Goal: Information Seeking & Learning: Learn about a topic

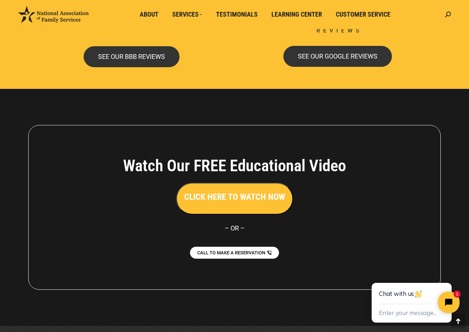
scroll to position [1553, 0]
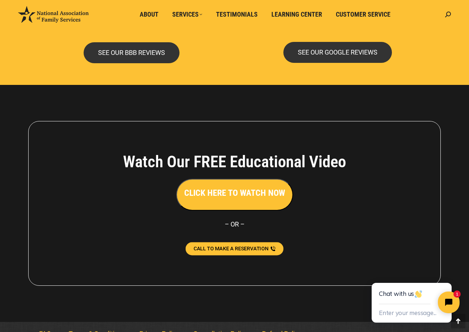
click at [246, 249] on span "CALL TO MAKE A RESERVATION" at bounding box center [230, 248] width 75 height 5
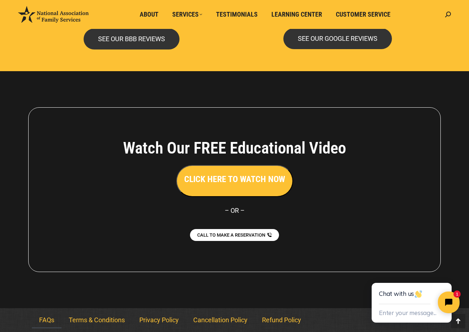
click at [47, 316] on link "FAQs" at bounding box center [47, 320] width 30 height 17
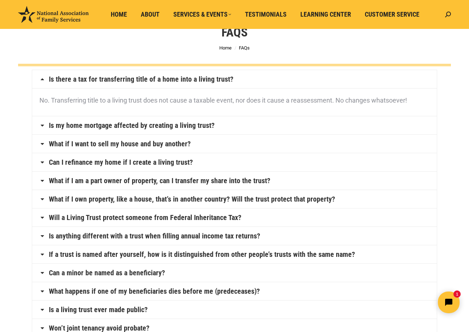
scroll to position [39, 0]
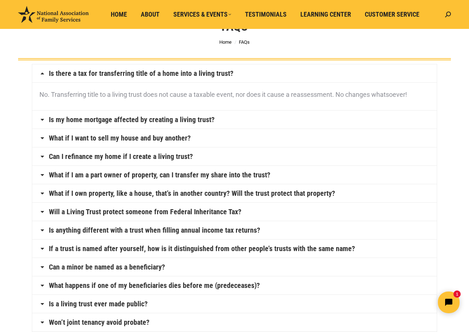
click at [176, 118] on link "Is my home mortgage affected by creating a living trust?" at bounding box center [132, 119] width 166 height 7
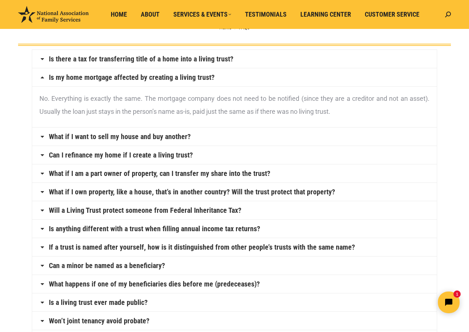
scroll to position [55, 0]
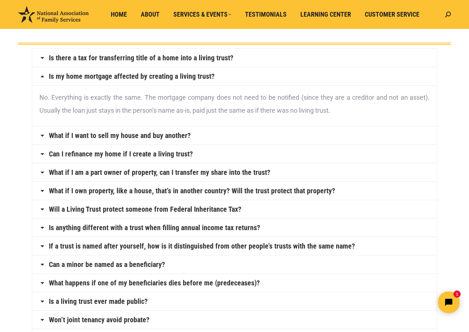
click at [306, 137] on h4 "What if I want to sell my house and buy another?" at bounding box center [234, 136] width 404 height 18
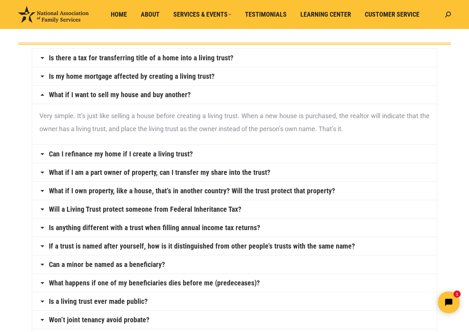
click at [297, 156] on h4 "Can I refinance my home if I create a living trust?" at bounding box center [234, 154] width 404 height 18
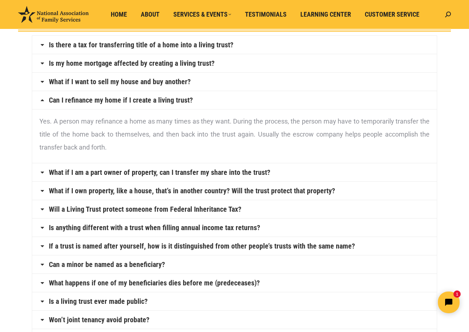
scroll to position [69, 0]
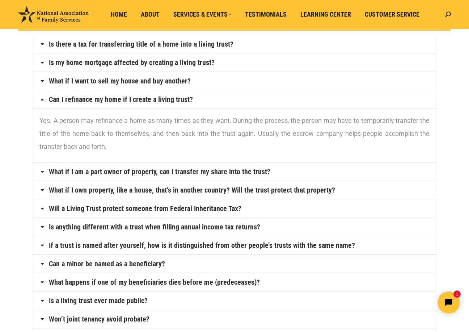
click at [294, 174] on h4 "What if I am a part owner of property, can I transfer my share into the trust?" at bounding box center [234, 172] width 404 height 18
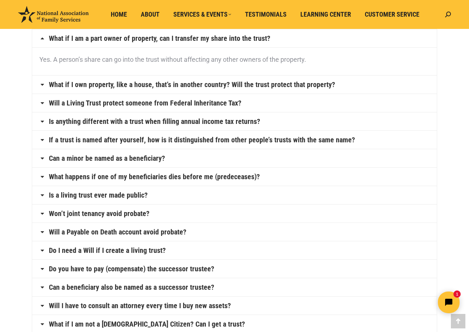
scroll to position [152, 0]
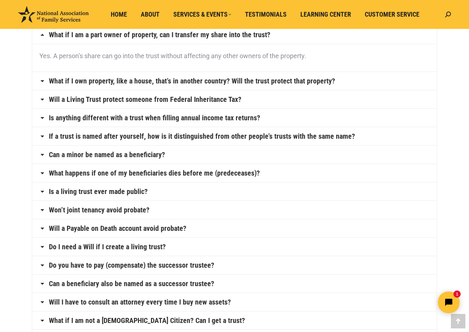
click at [267, 154] on h4 "Can a minor be named as a beneficiary?" at bounding box center [234, 155] width 404 height 18
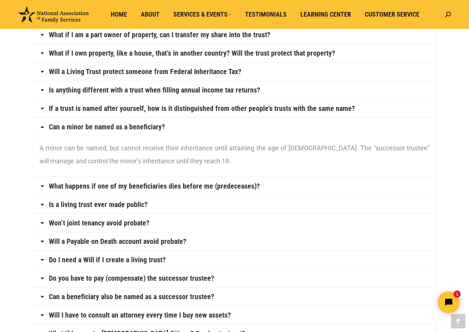
click at [298, 90] on h4 "Is anything different with a trust when filling annual income tax returns?" at bounding box center [234, 90] width 404 height 18
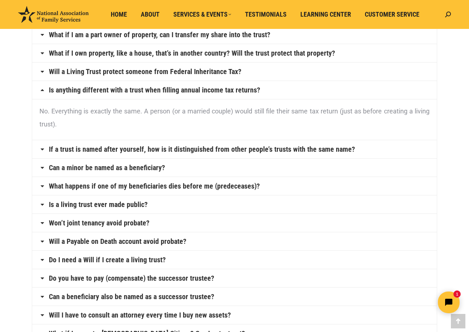
click at [299, 73] on h4 "Will a Living Trust protect someone from Federal Inheritance Tax?" at bounding box center [234, 72] width 404 height 18
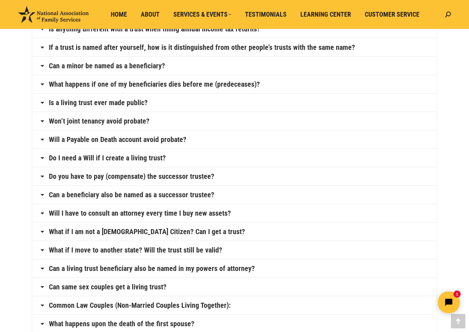
scroll to position [264, 0]
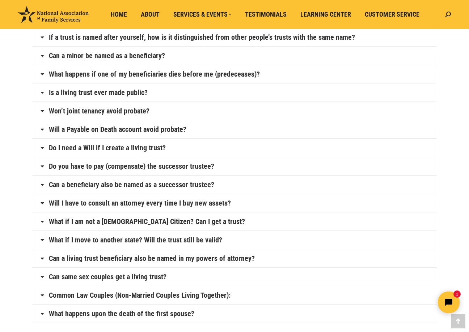
click at [171, 96] on h4 "Is a living trust ever made public?" at bounding box center [234, 93] width 404 height 18
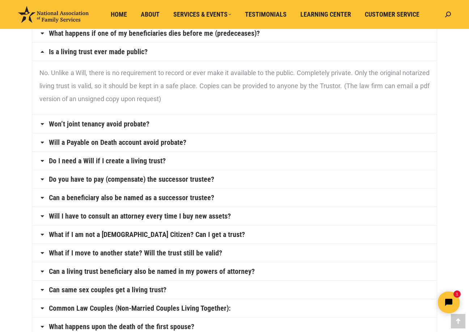
scroll to position [264, 0]
click at [216, 142] on h4 "Will a Payable on Death account avoid probate?" at bounding box center [234, 143] width 404 height 18
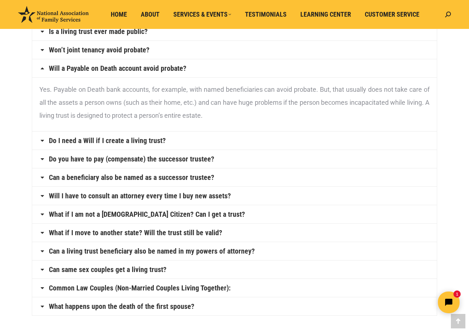
scroll to position [286, 0]
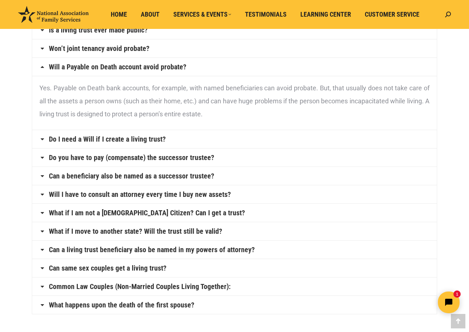
click at [261, 159] on h4 "Do you have to pay (compensate) the successor trustee?" at bounding box center [234, 158] width 404 height 18
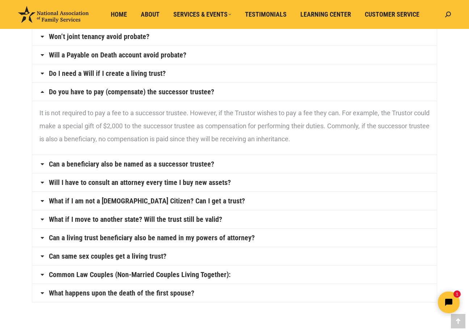
scroll to position [298, 0]
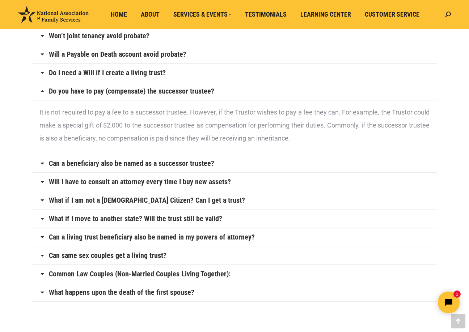
click at [259, 159] on h4 "Can a beneficiary also be named as a successor trustee?" at bounding box center [234, 163] width 404 height 18
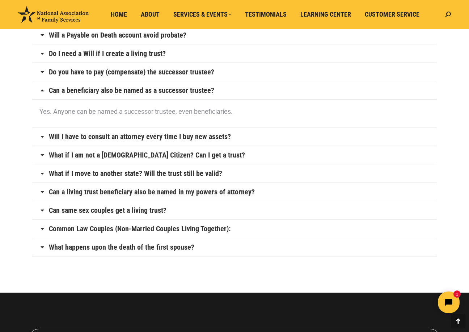
scroll to position [322, 0]
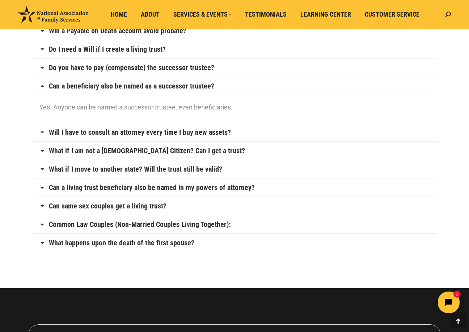
click at [272, 149] on h4 "What if I am not a U.S. Citizen? Can I get a trust?" at bounding box center [234, 151] width 404 height 18
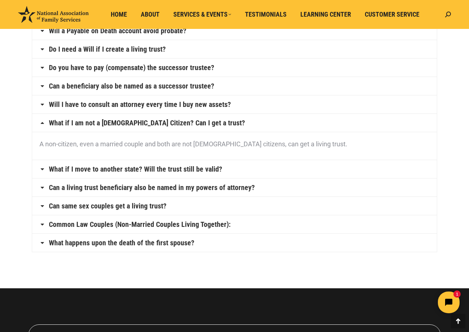
click at [276, 162] on h4 "What if I move to another state? Will the trust still be valid?" at bounding box center [234, 169] width 404 height 18
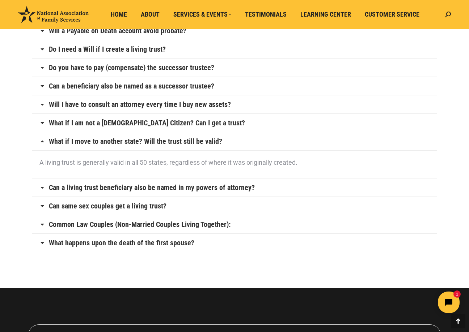
click at [272, 212] on h4 "Can same sex couples get a living trust?" at bounding box center [234, 206] width 404 height 18
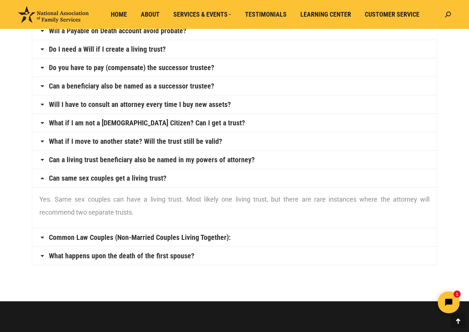
click at [278, 231] on h4 "Common Law Couples (Non-Married Couples Living Together):" at bounding box center [234, 238] width 404 height 18
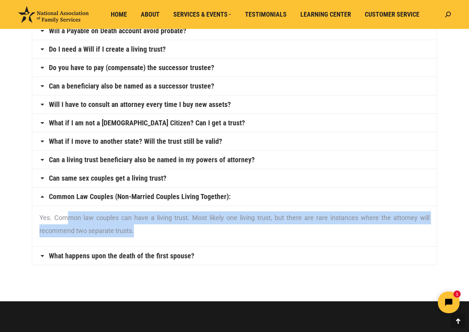
drag, startPoint x: 135, startPoint y: 234, endPoint x: 69, endPoint y: 221, distance: 67.0
click at [69, 221] on p "Yes. Common law couples can have a living trust. Most likely one living trust, …" at bounding box center [234, 225] width 390 height 26
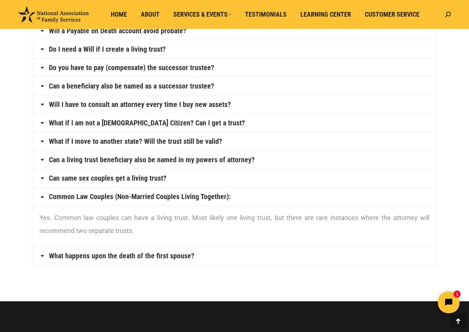
click at [70, 221] on p "Yes. Common law couples can have a living trust. Most likely one living trust, …" at bounding box center [234, 225] width 390 height 26
click at [123, 251] on h4 "What happens upon the death of the first spouse?" at bounding box center [234, 256] width 404 height 18
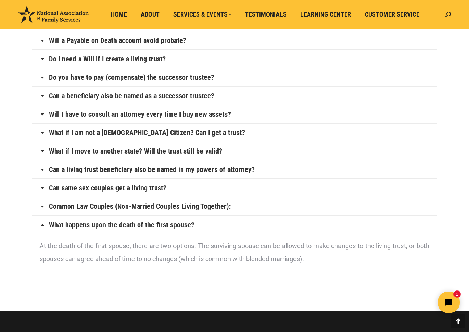
scroll to position [311, 0]
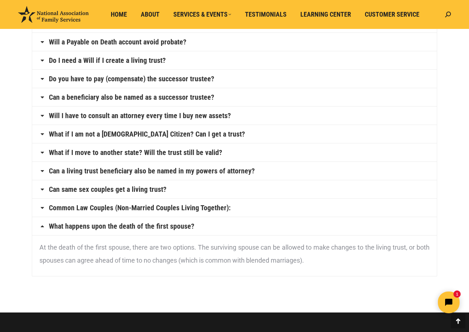
click at [208, 136] on h4 "What if I am not a U.S. Citizen? Can I get a trust?" at bounding box center [234, 134] width 404 height 18
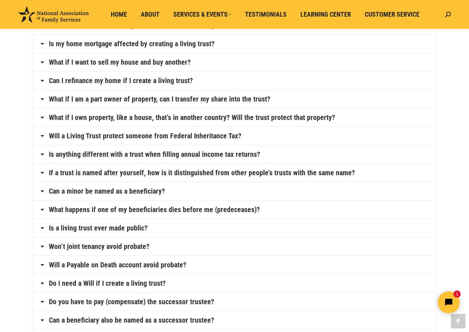
scroll to position [0, 0]
